Goal: Task Accomplishment & Management: Use online tool/utility

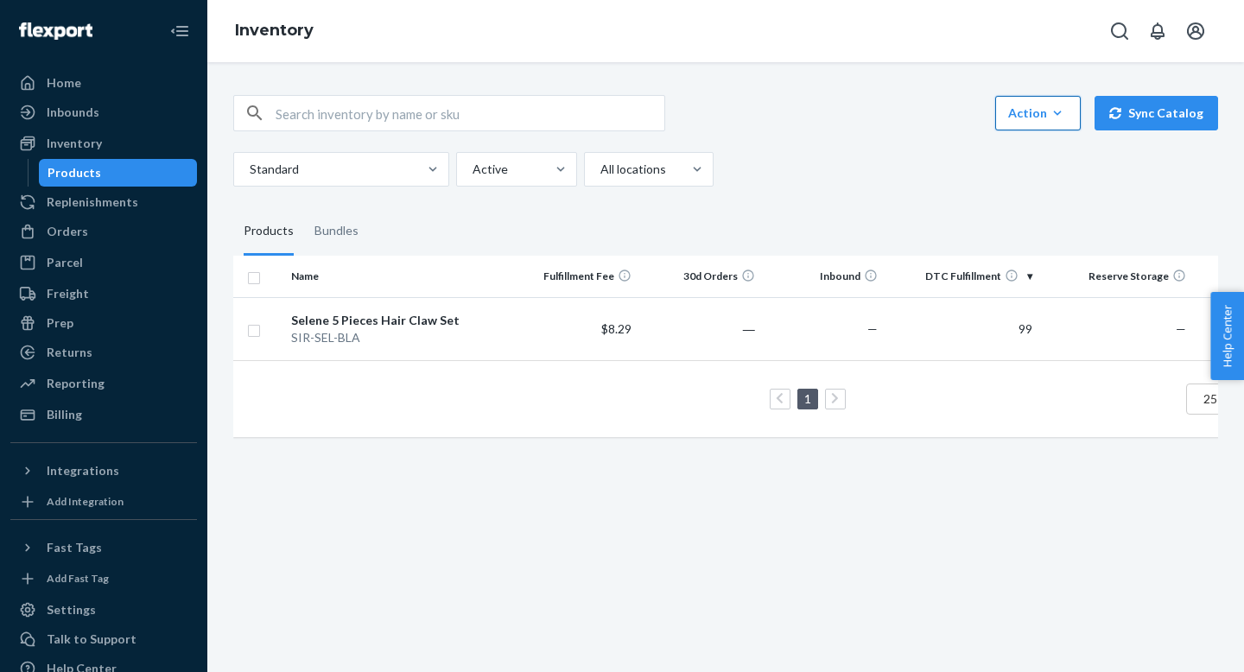
click at [1070, 124] on button "Action Create product Create bundle Bulk create products Bulk update products B…" at bounding box center [1038, 113] width 86 height 35
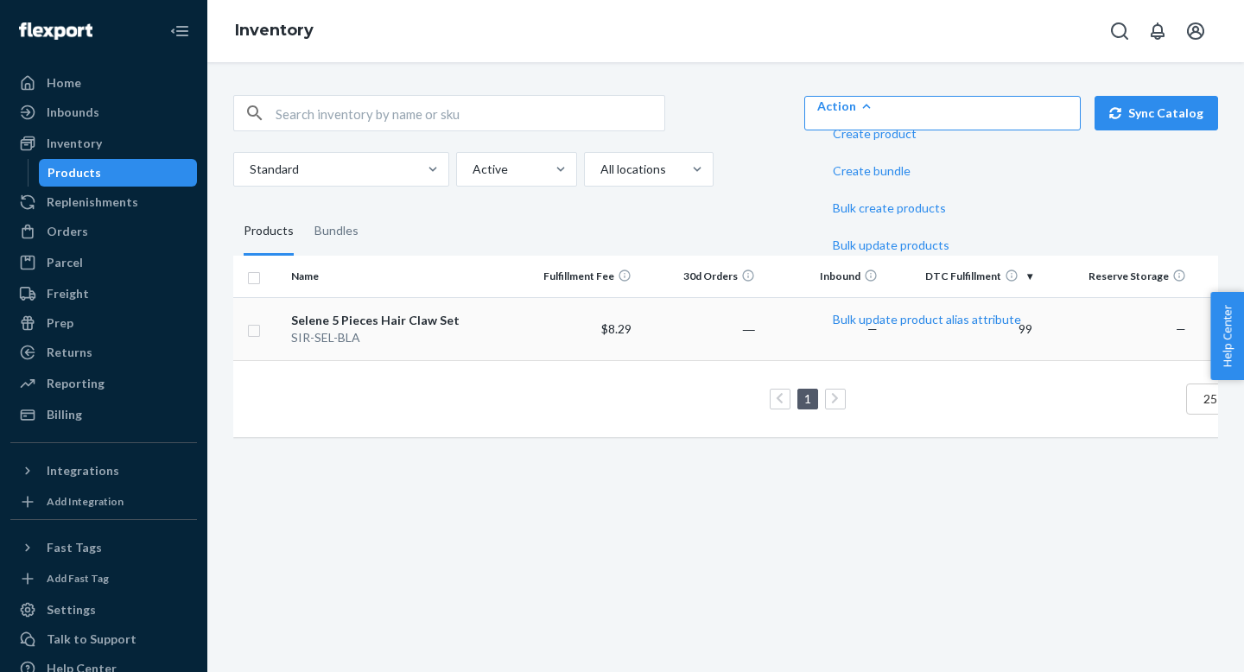
click at [257, 333] on input "checkbox" at bounding box center [254, 329] width 14 height 18
checkbox input "true"
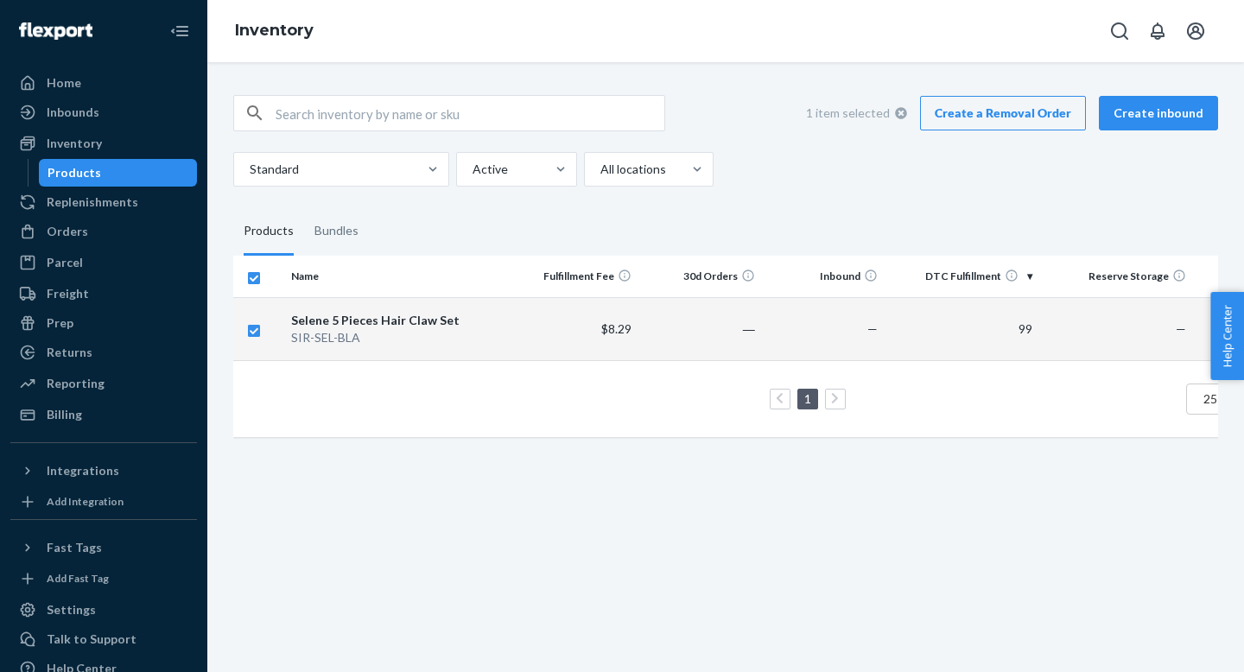
click at [1054, 117] on link "Create a Removal Order" at bounding box center [1003, 113] width 166 height 35
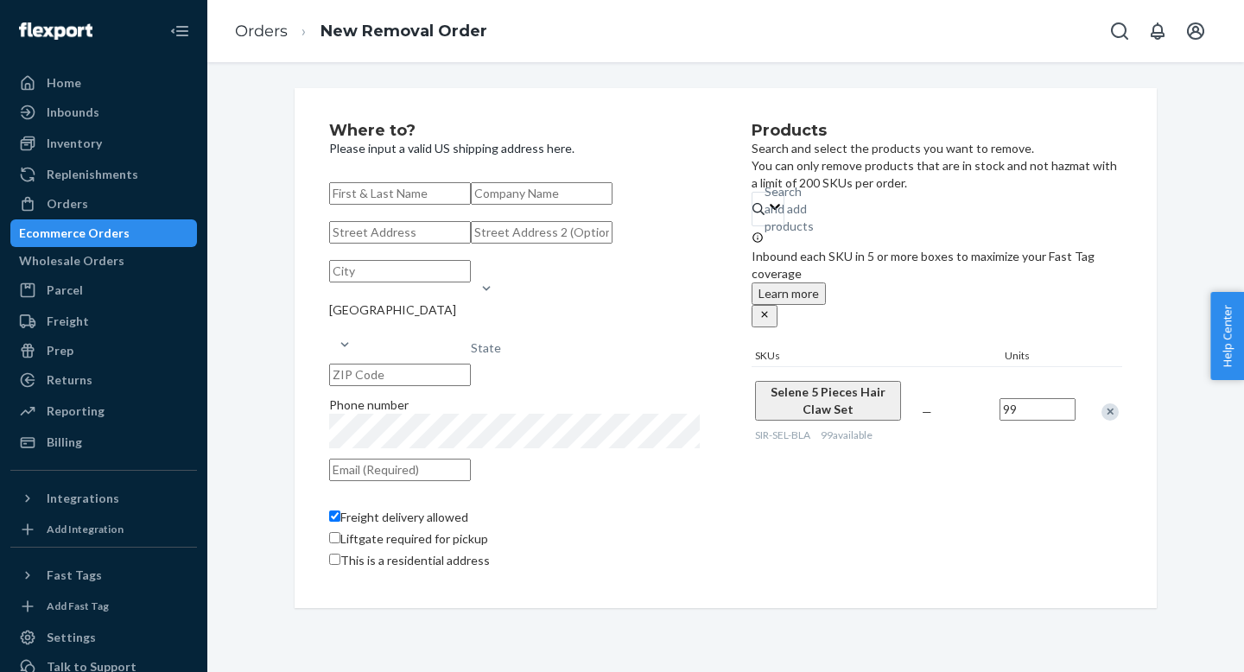
click at [458, 244] on input "text" at bounding box center [400, 232] width 142 height 22
paste input "[STREET_ADDRESS]"
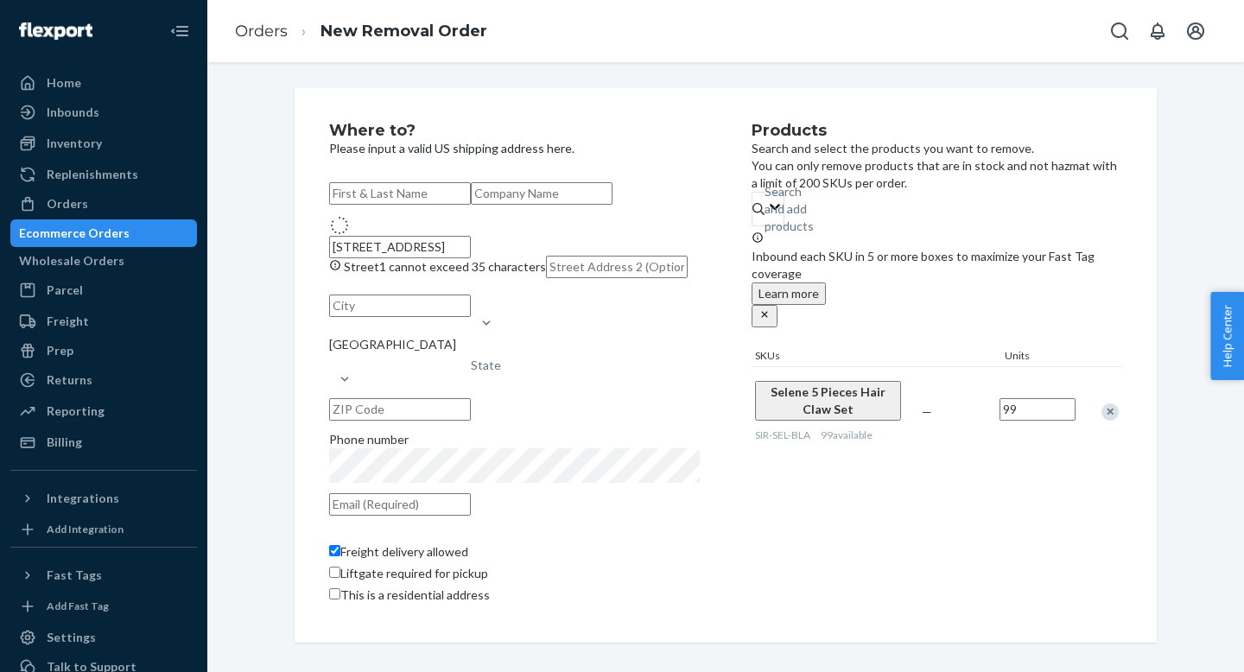
type input "[STREET_ADDRESS]"
type input "[GEOGRAPHIC_DATA]"
type input "33844"
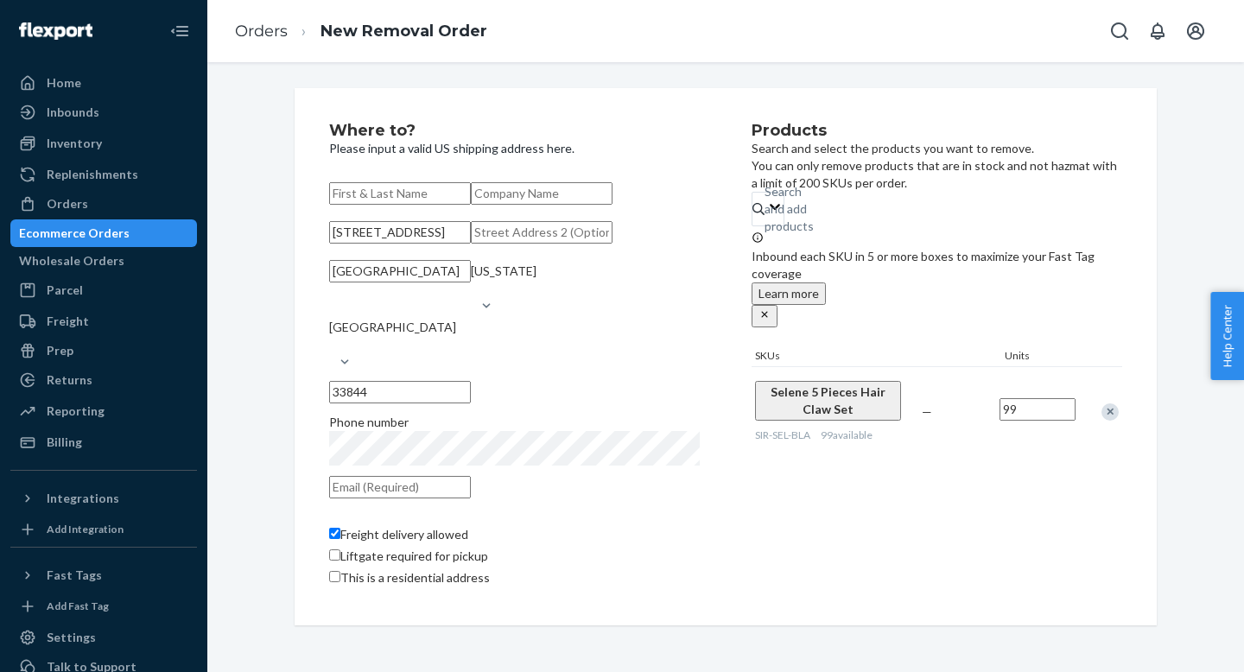
click at [471, 203] on input "text" at bounding box center [400, 193] width 142 height 22
type input "[PERSON_NAME]"
click at [471, 498] on input "text" at bounding box center [400, 487] width 142 height 22
type input "[EMAIL_ADDRESS][DOMAIN_NAME]"
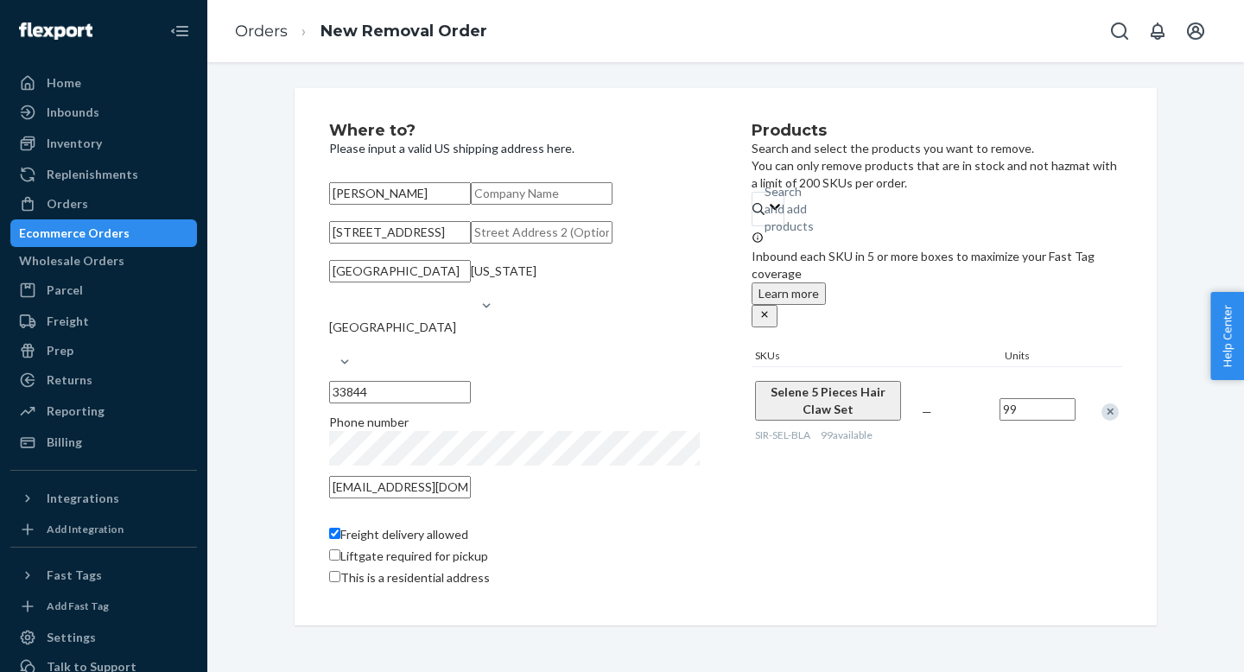
type input "Innisfil"
type input "L9S 2E5"
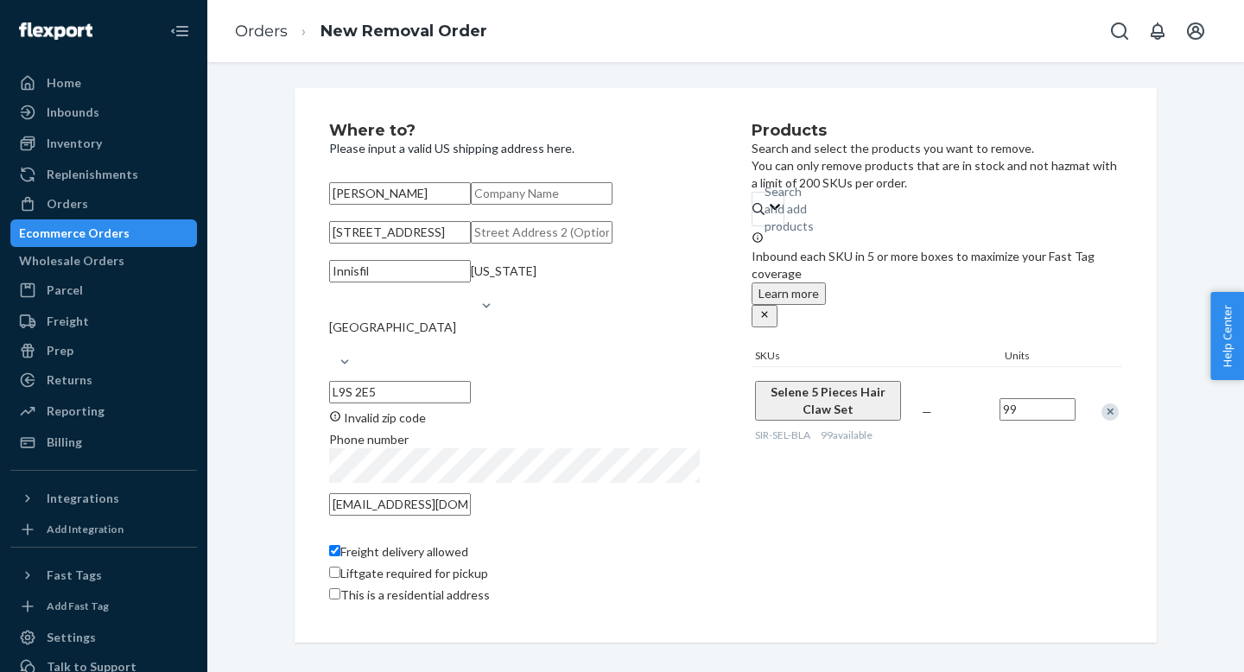
click at [471, 228] on input "[STREET_ADDRESS]" at bounding box center [400, 232] width 142 height 22
paste input "[GEOGRAPHIC_DATA] [GEOGRAPHIC_DATA]"
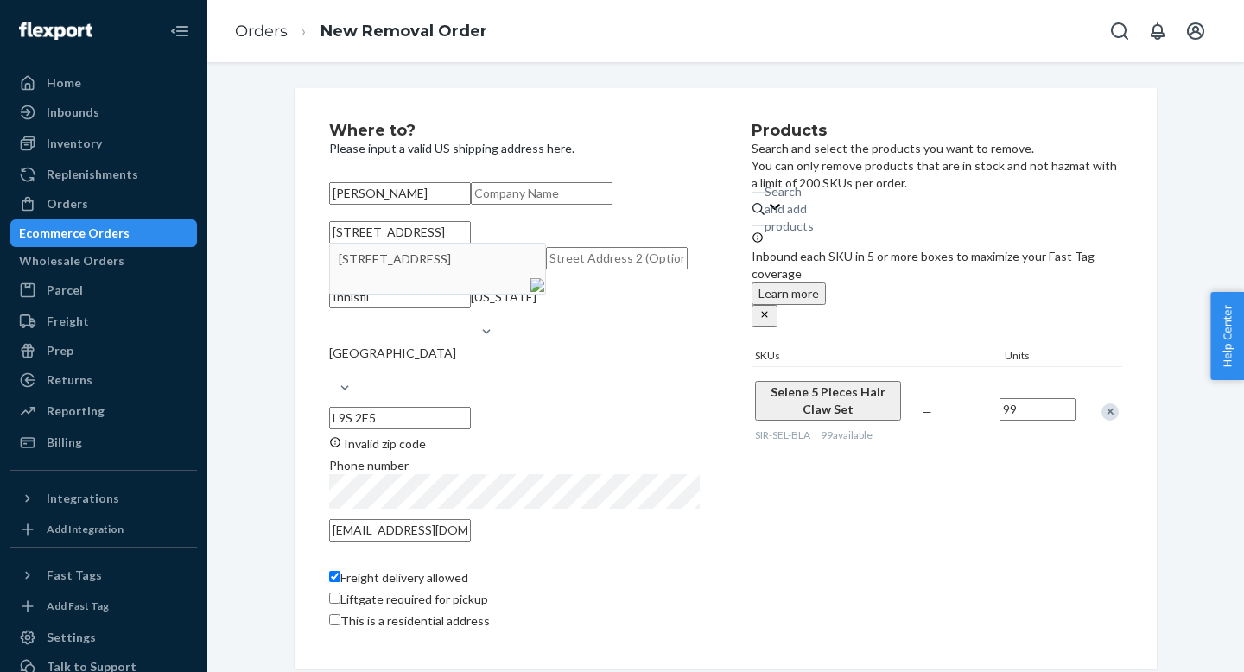
type input "[STREET_ADDRESS]"
type input "[GEOGRAPHIC_DATA]"
type input "33844"
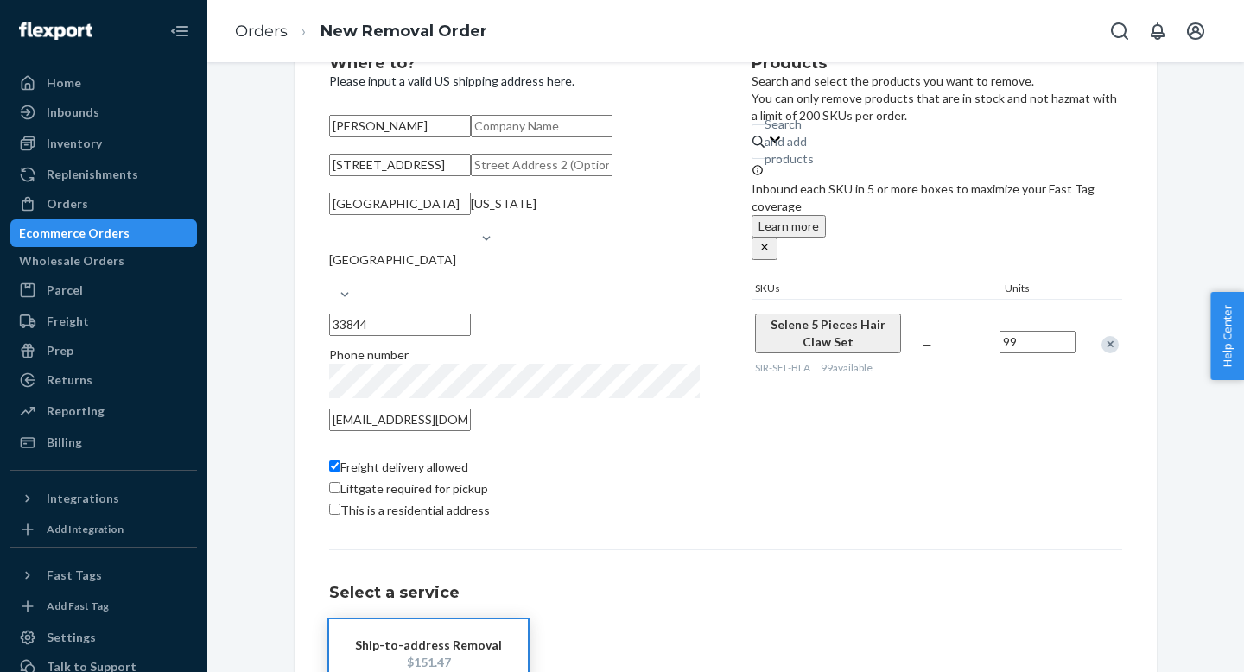
click at [761, 447] on div "Products Search and select the products you want to remove. You can only remove…" at bounding box center [936, 289] width 371 height 468
click at [421, 517] on span "This is a residential address" at bounding box center [414, 510] width 149 height 15
click at [340, 515] on input "This is a residential address" at bounding box center [334, 509] width 11 height 11
checkbox input "true"
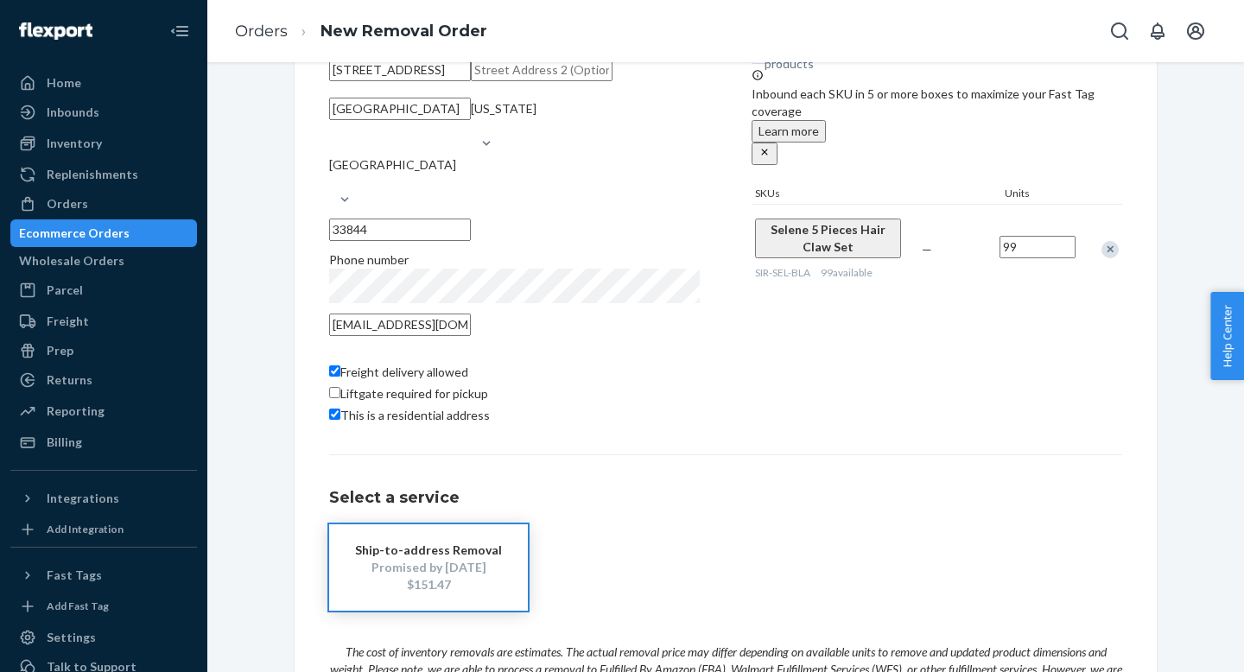
scroll to position [468, 0]
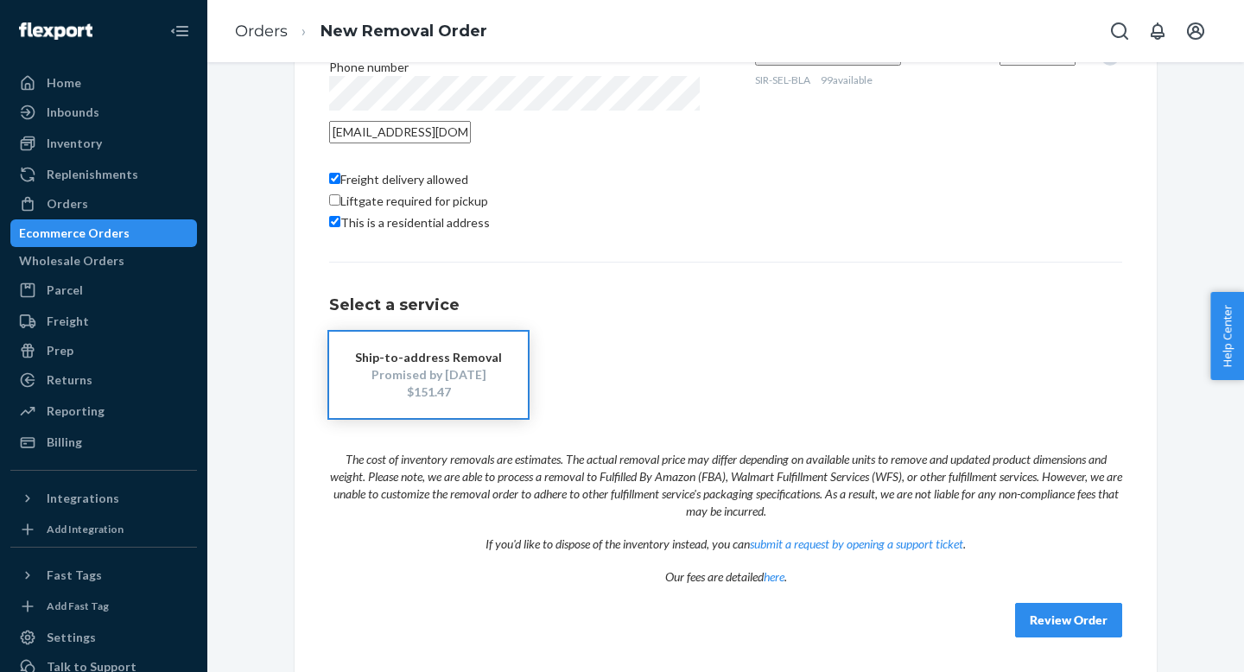
click at [667, 311] on h1 "Select a service" at bounding box center [725, 305] width 793 height 17
